Goal: Task Accomplishment & Management: Manage account settings

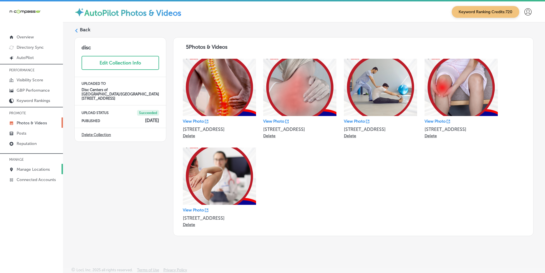
click at [29, 167] on link "Manage Locations" at bounding box center [31, 169] width 63 height 10
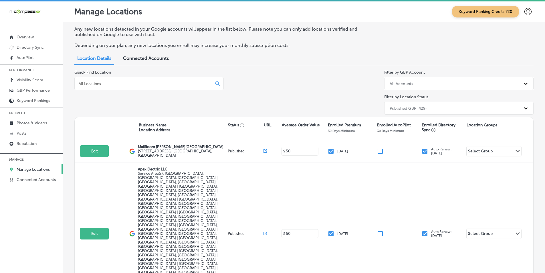
click at [97, 83] on input at bounding box center [144, 83] width 133 height 5
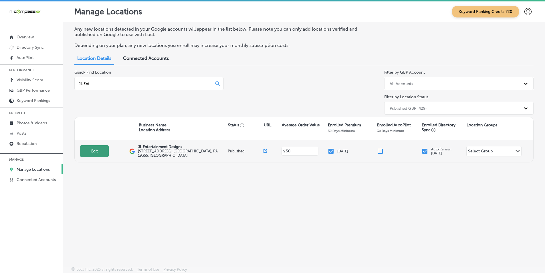
type input "JL Ent"
click at [92, 147] on button "Edit" at bounding box center [94, 151] width 29 height 12
select select "US"
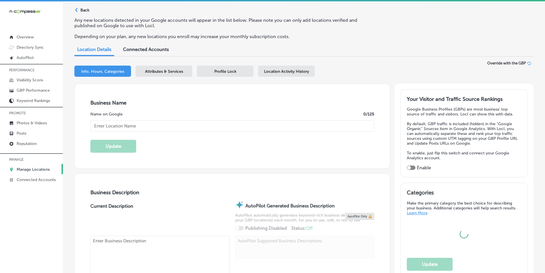
scroll to position [29, 0]
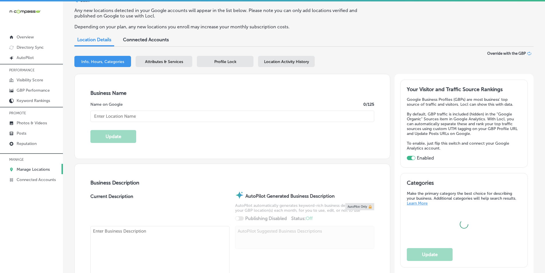
checkbox input "true"
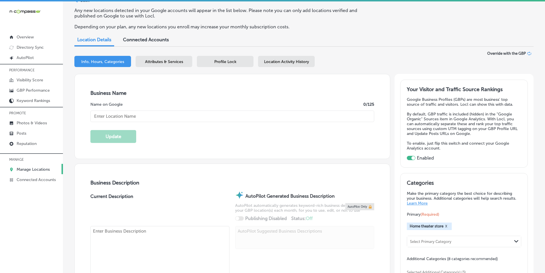
type input "JL Entertainment Designs"
type input "[STREET_ADDRESS]"
type input "Malvern"
type input "19355"
type input "US"
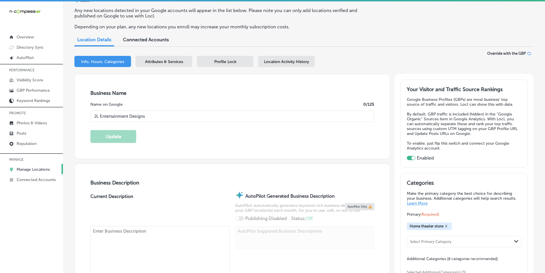
type input "[URL][DOMAIN_NAME]"
type textarea "JL Entertainment Designs is your go-to destination for immersive audio and vide…"
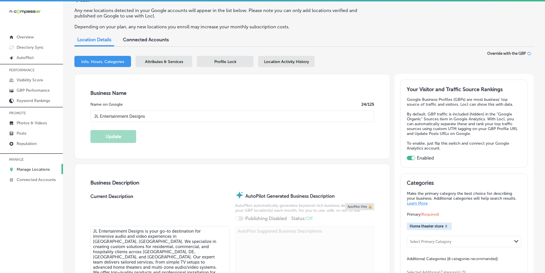
type input "[PHONE_NUMBER]"
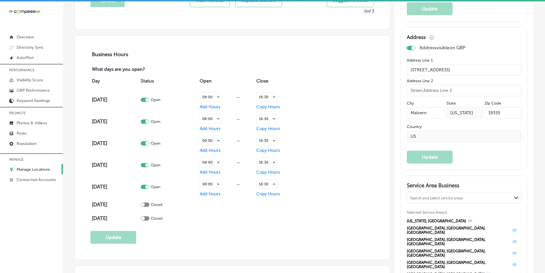
scroll to position [429, 0]
